Goal: Check status

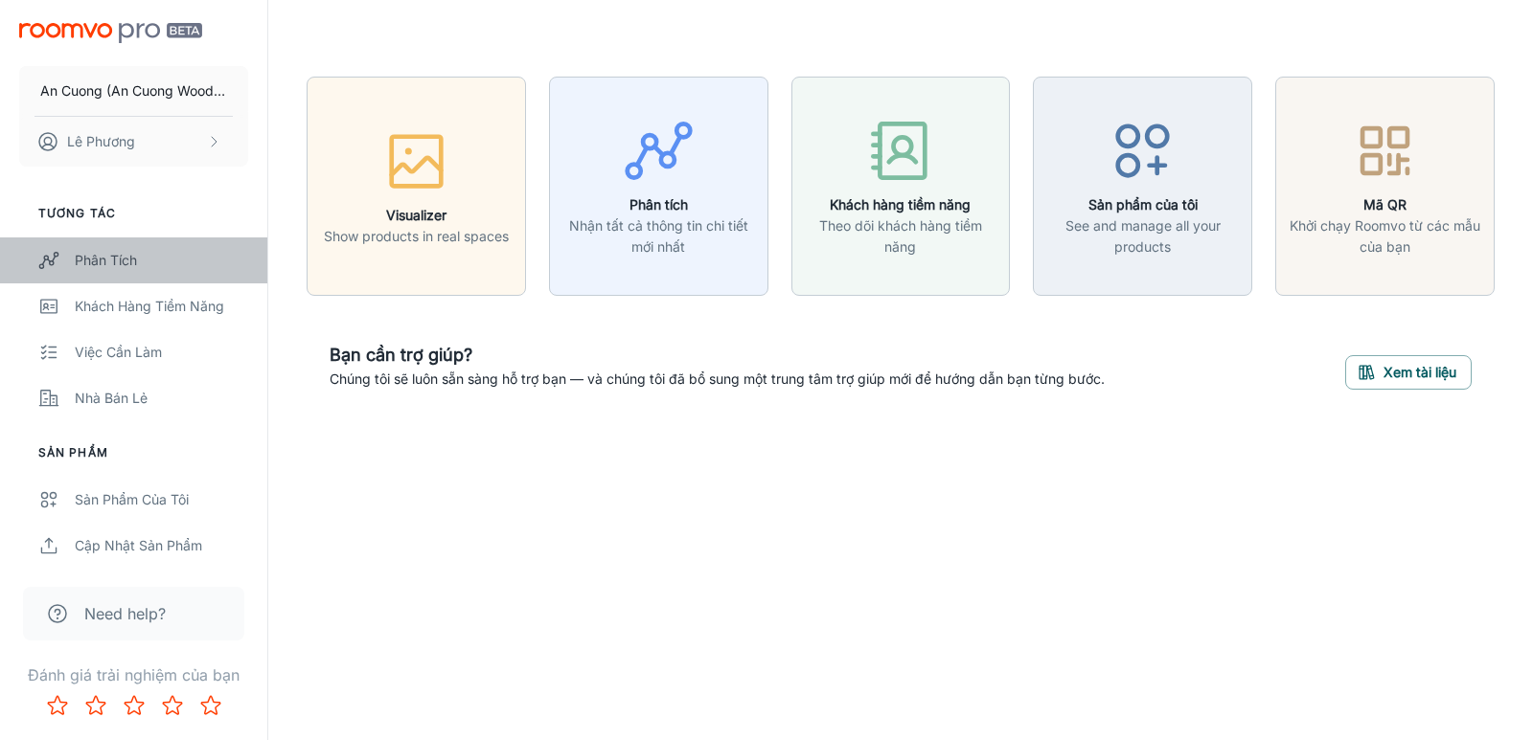
click at [87, 260] on div "Phân tích" at bounding box center [161, 260] width 173 height 21
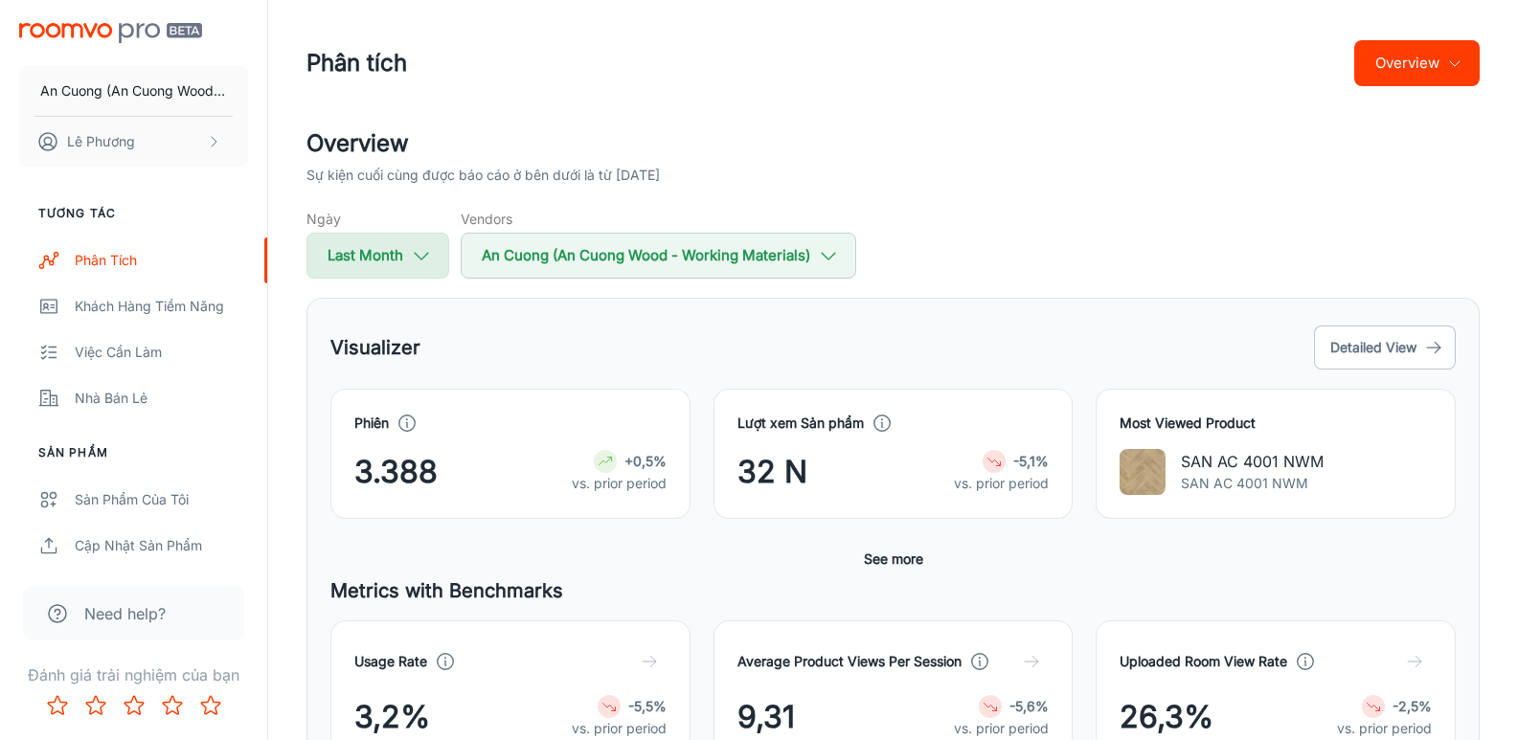
click at [412, 271] on button "Last Month" at bounding box center [378, 256] width 143 height 46
select select "8"
select select "2025"
select select "8"
select select "2025"
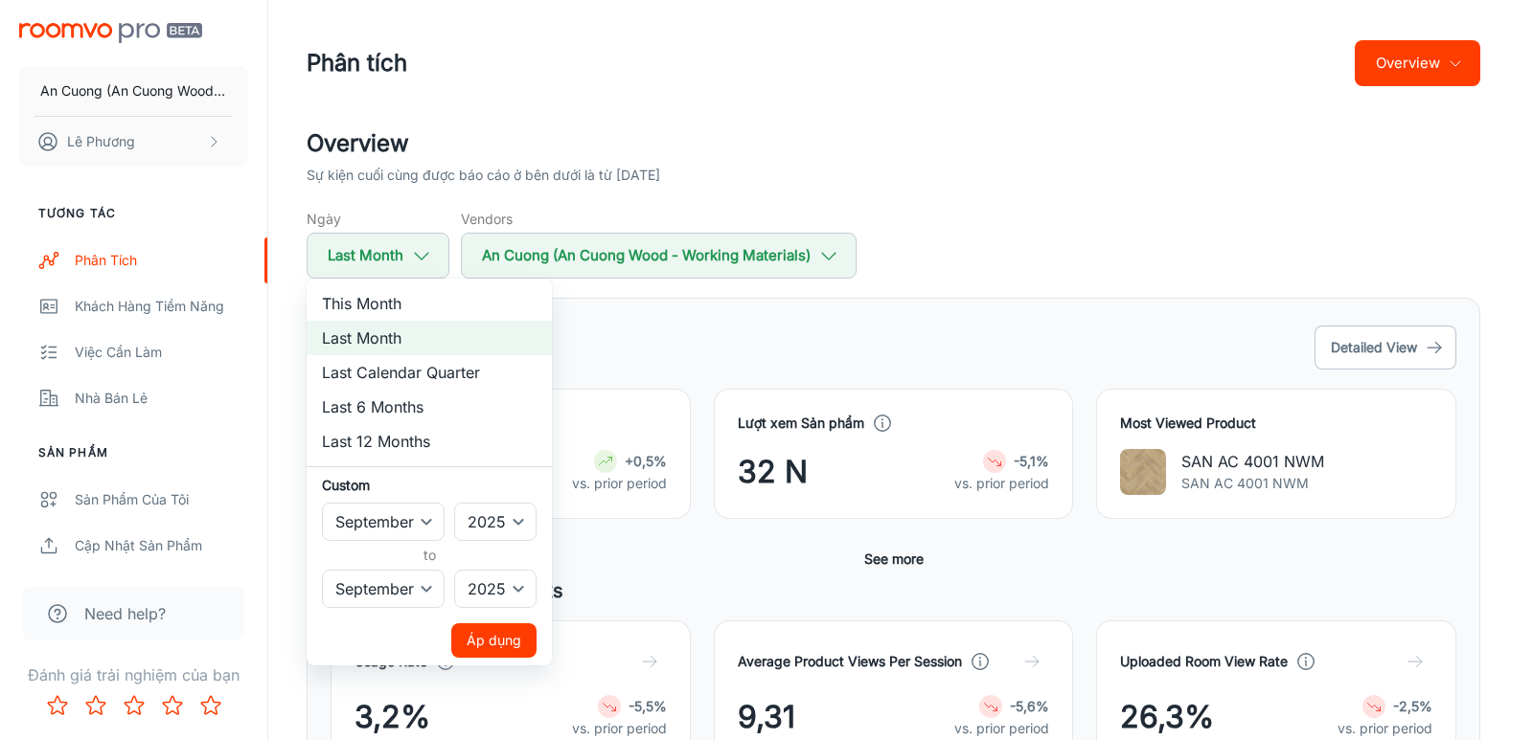
click at [374, 303] on li "This Month" at bounding box center [429, 303] width 245 height 34
select select "9"
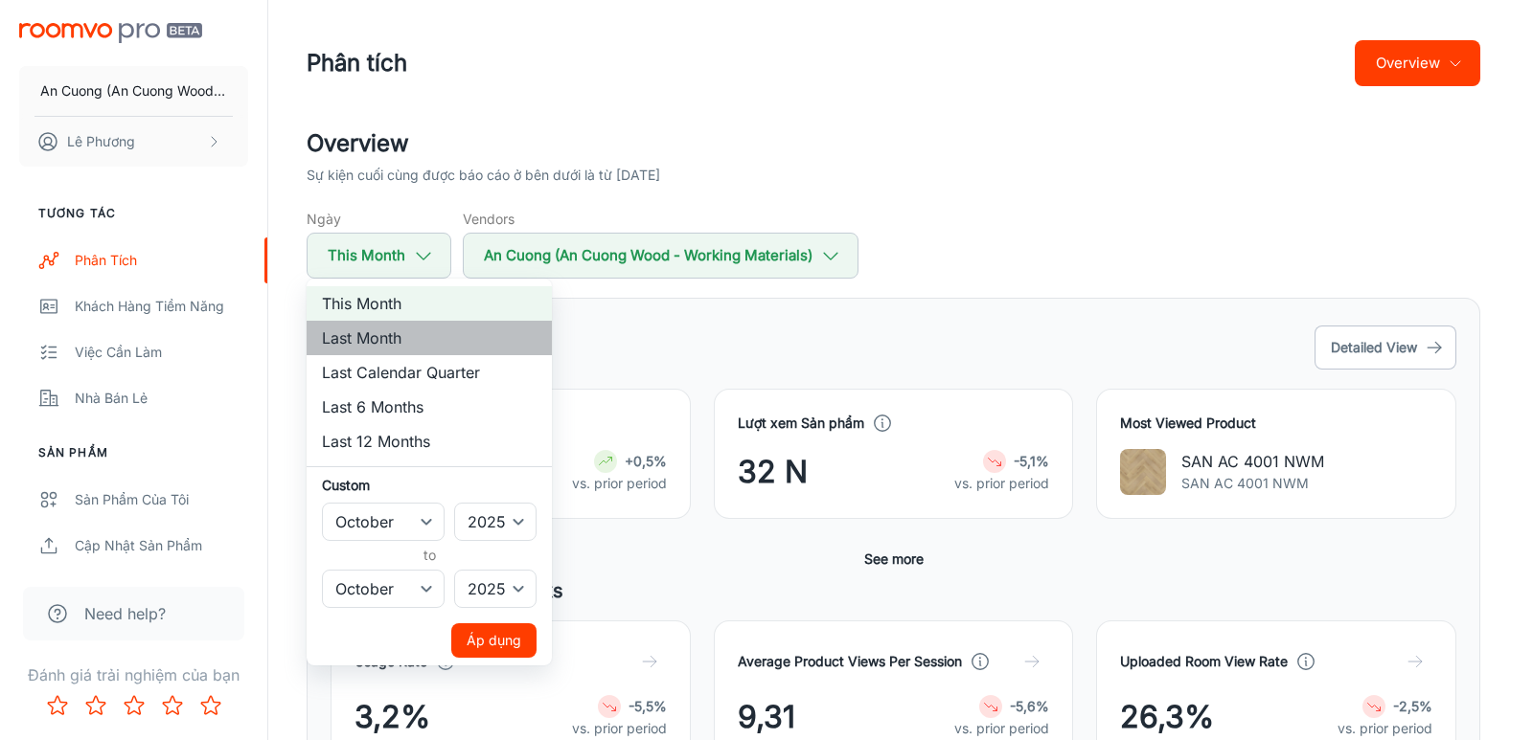
click at [376, 339] on li "Last Month" at bounding box center [429, 338] width 245 height 34
select select "8"
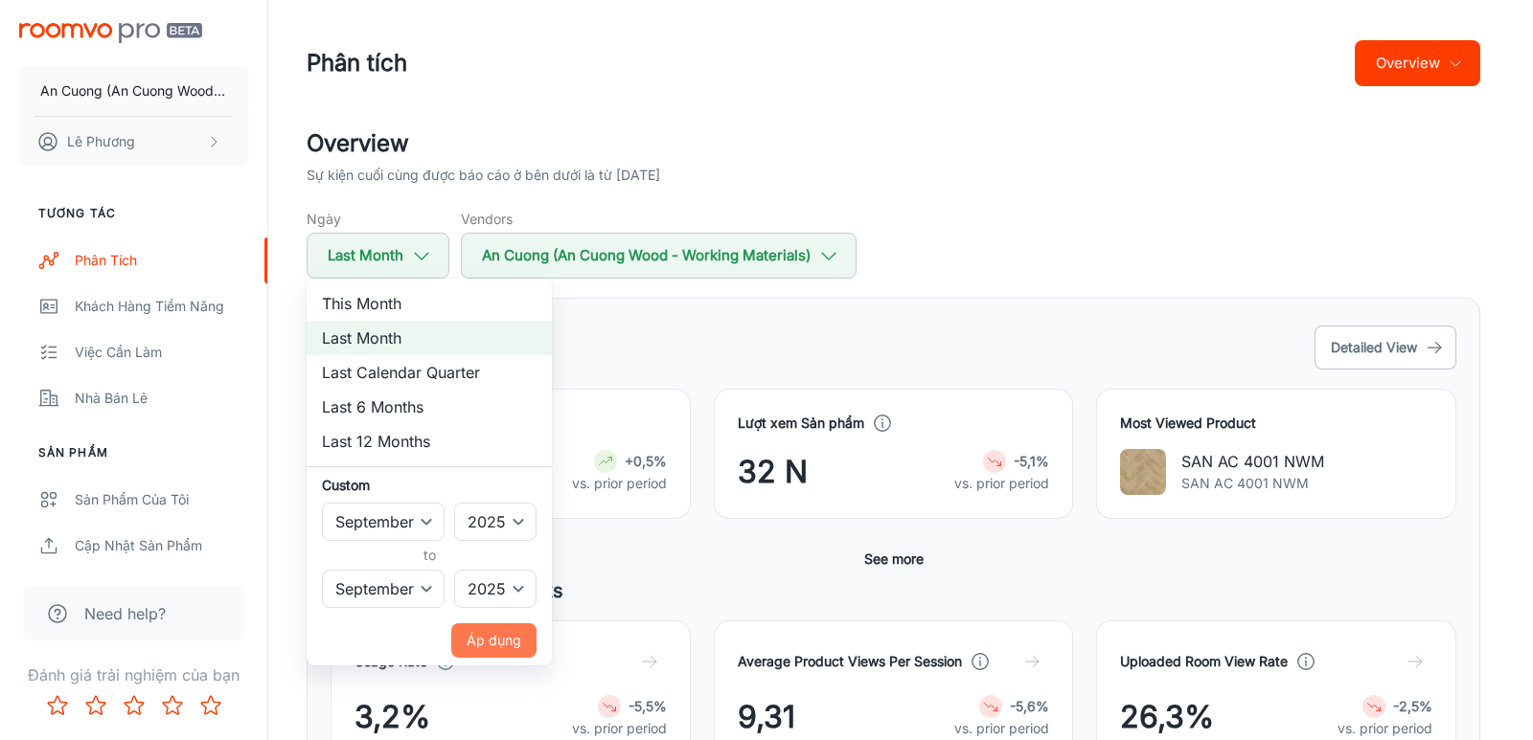
click at [486, 631] on button "Áp dụng" at bounding box center [493, 641] width 85 height 34
